Goal: Use online tool/utility: Utilize a website feature to perform a specific function

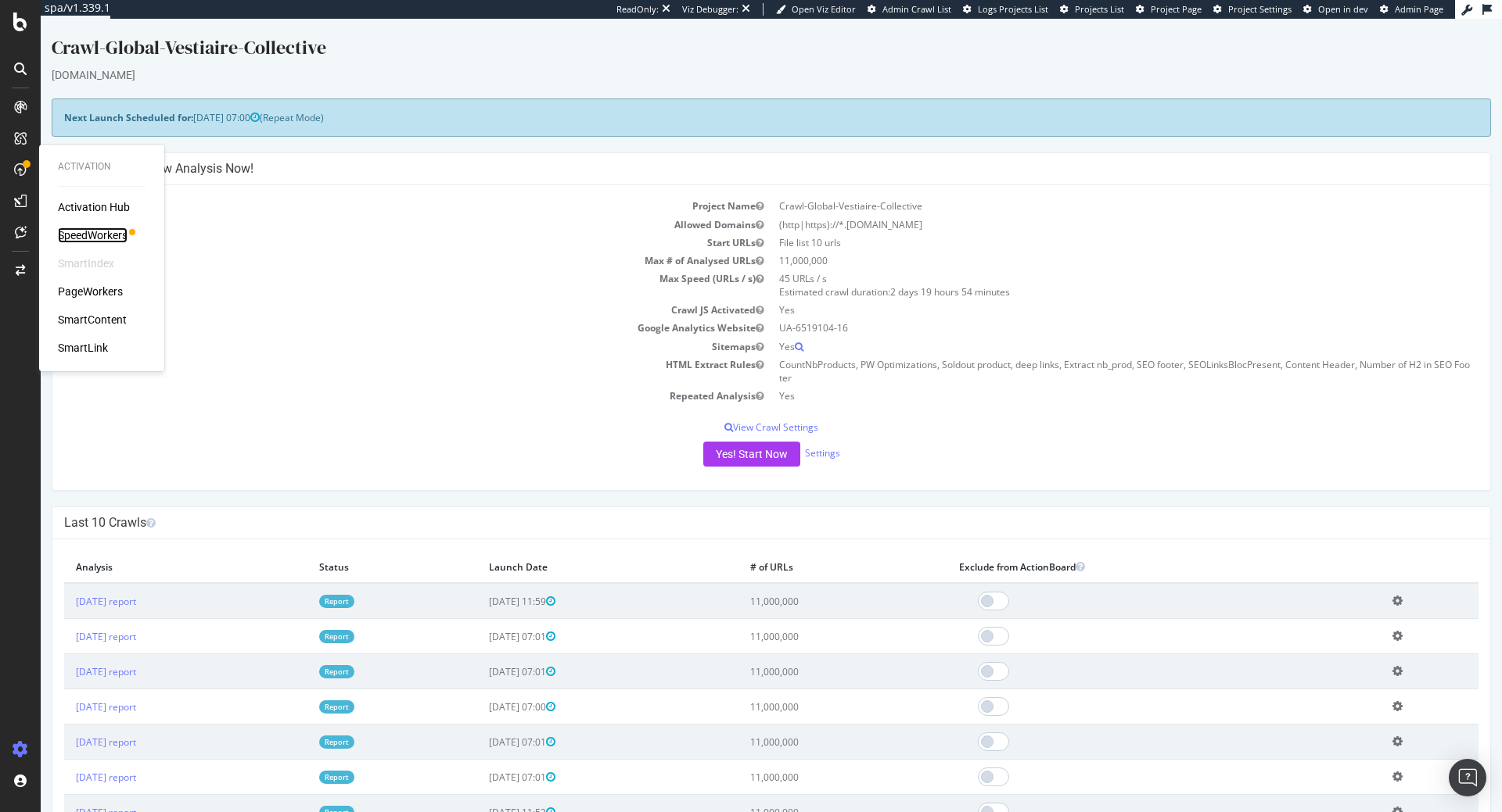
click at [106, 235] on div "SpeedWorkers" at bounding box center [92, 235] width 70 height 16
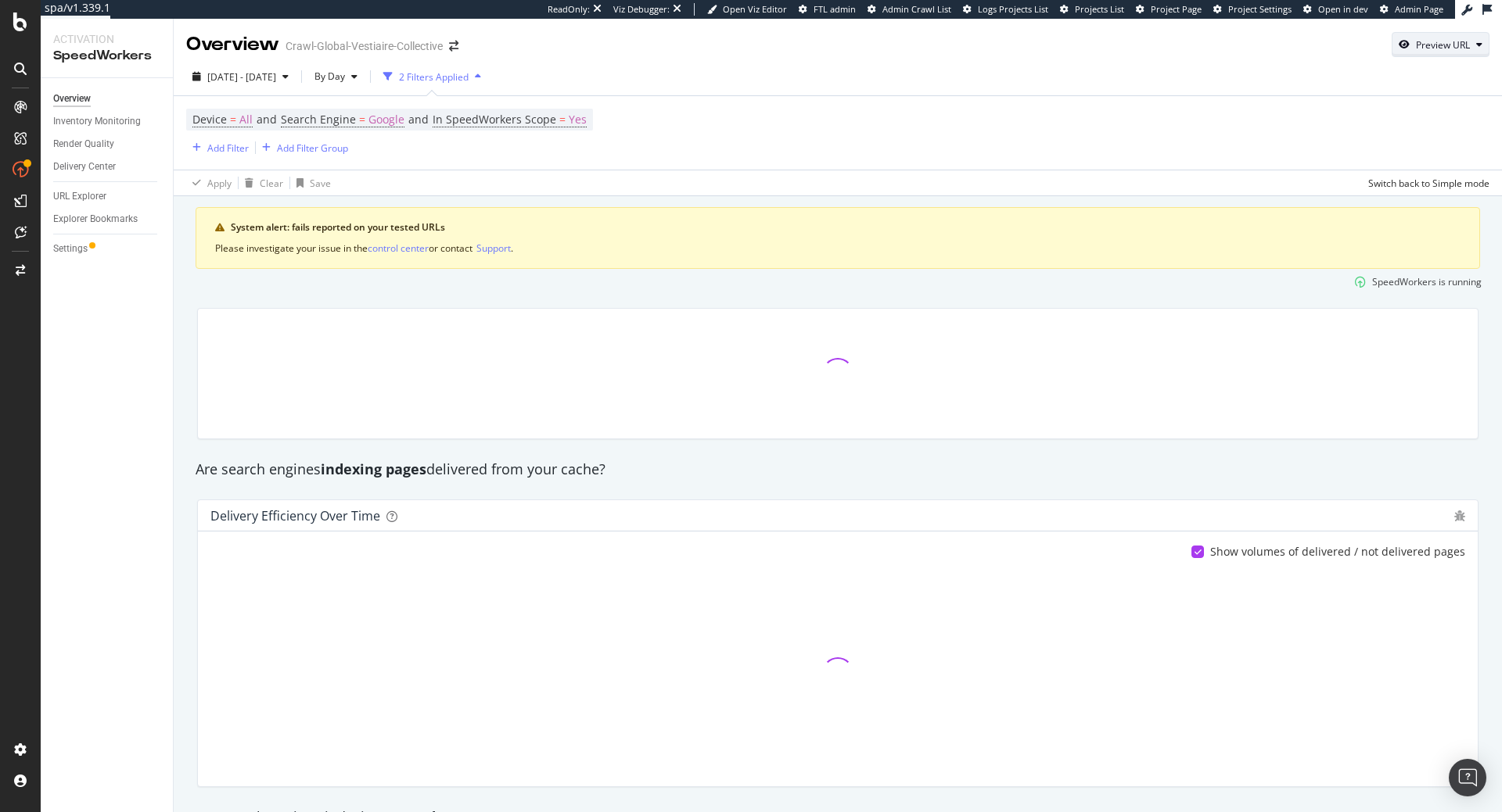
click at [1398, 53] on div "Preview URL" at bounding box center [1441, 44] width 96 height 22
click at [1379, 126] on input "url" at bounding box center [1392, 117] width 171 height 27
paste input "[URL][DOMAIN_NAME]"
type input "[URL][DOMAIN_NAME]"
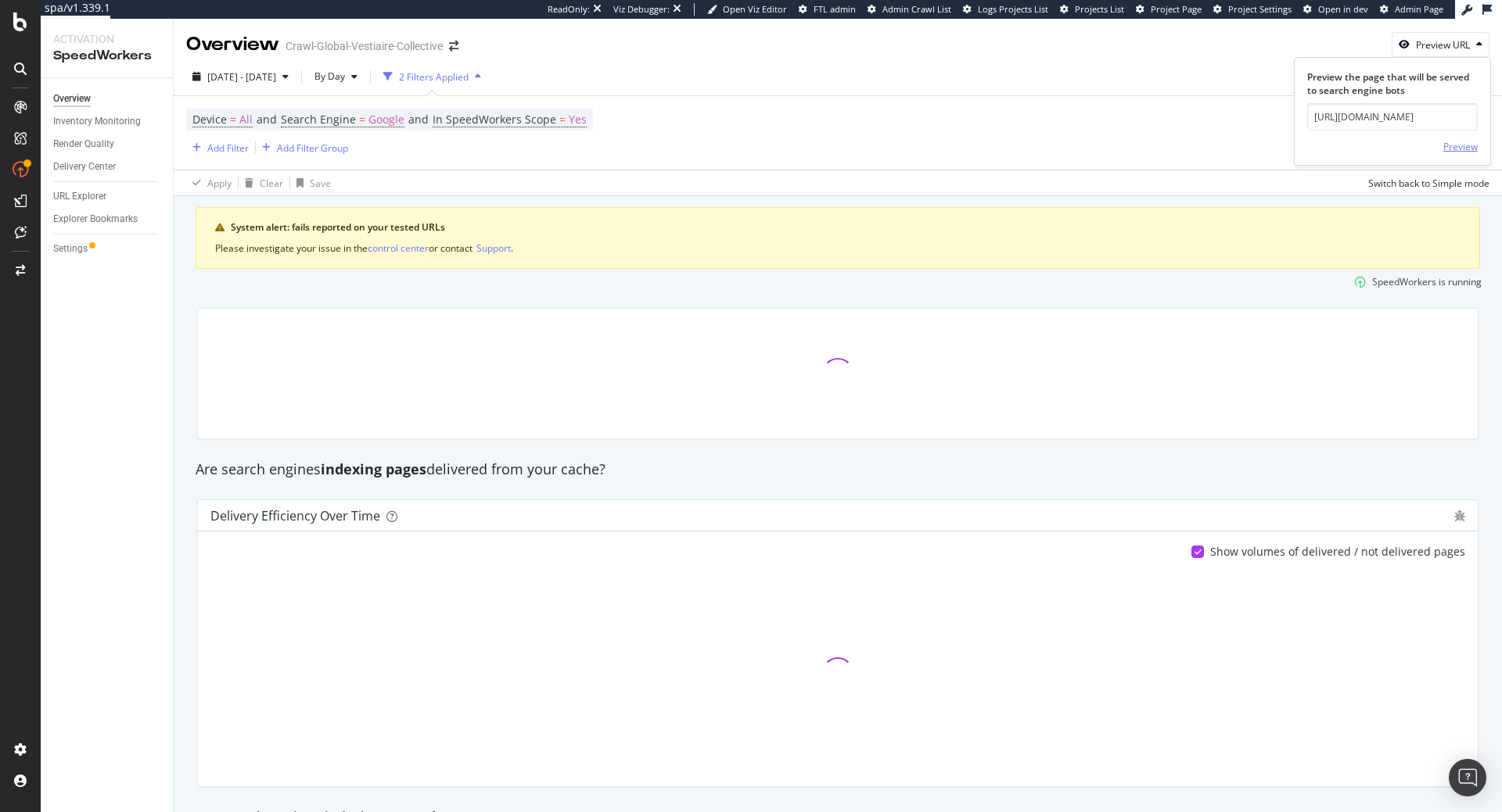
click at [1471, 145] on div "Preview" at bounding box center [1461, 147] width 35 height 13
